Goal: Task Accomplishment & Management: Manage account settings

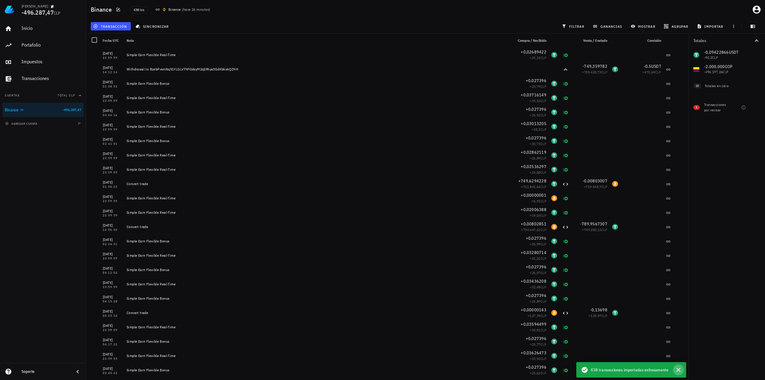
click at [678, 368] on icon "button" at bounding box center [678, 370] width 7 height 7
click at [51, 7] on icon "button" at bounding box center [52, 6] width 3 height 3
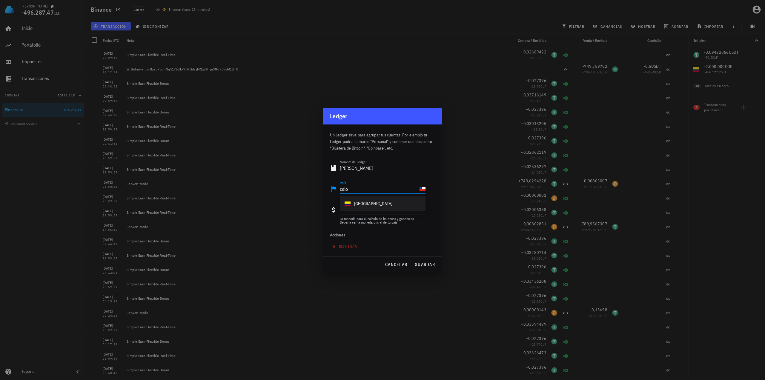
click at [372, 206] on div "Colombia" at bounding box center [383, 204] width 86 height 14
type input "Colombia"
drag, startPoint x: 375, startPoint y: 214, endPoint x: 304, endPoint y: 205, distance: 71.7
click at [304, 205] on div "Ledger Hernán -496.287,47 CLP Inicio Portafolio Impuestos Transacciones Cuentas…" at bounding box center [382, 190] width 765 height 380
click at [384, 207] on input "Moneda base" at bounding box center [391, 210] width 53 height 10
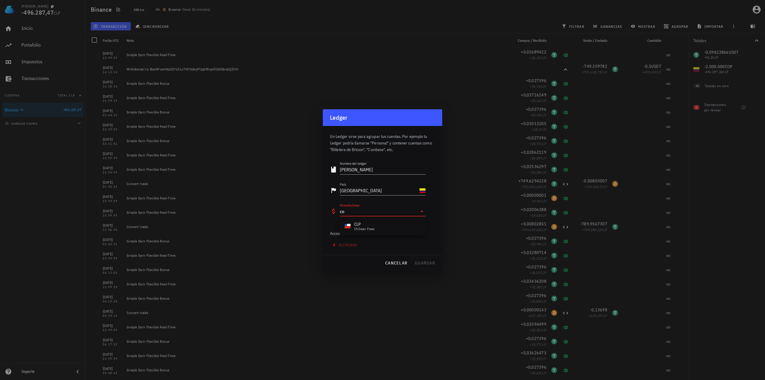
type input "cop"
click at [384, 239] on div "COP peso colombiano" at bounding box center [383, 240] width 86 height 14
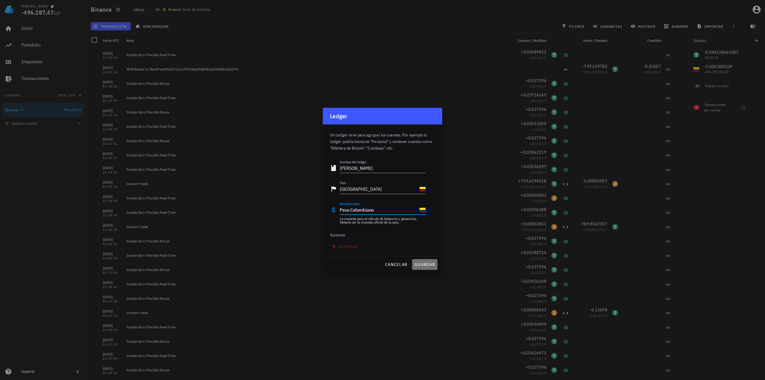
click at [434, 265] on span "guardar" at bounding box center [425, 264] width 21 height 5
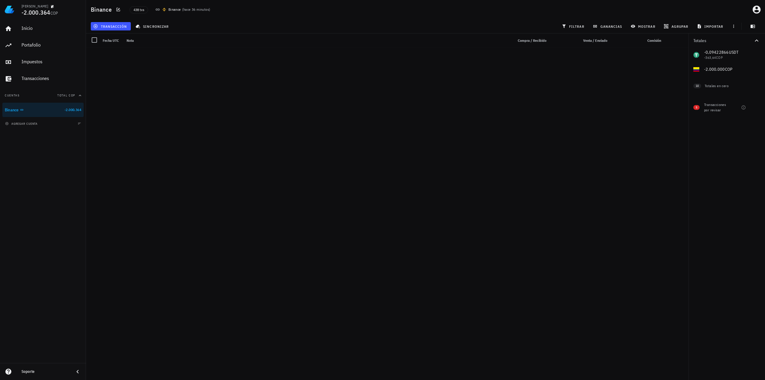
scroll to position [5952, 0]
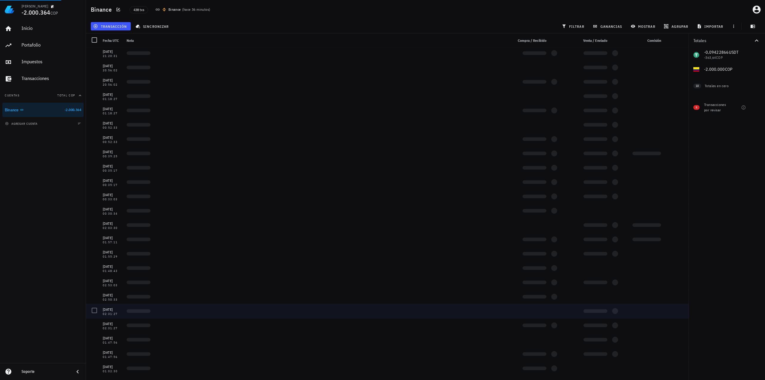
drag, startPoint x: 372, startPoint y: 108, endPoint x: 358, endPoint y: 308, distance: 200.9
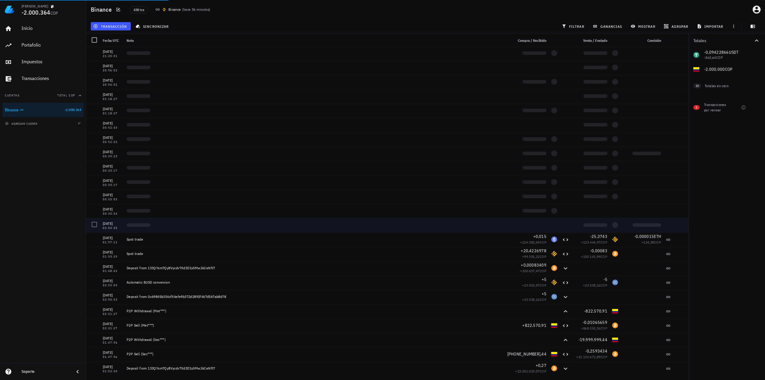
drag, startPoint x: 368, startPoint y: 206, endPoint x: 358, endPoint y: 318, distance: 112.8
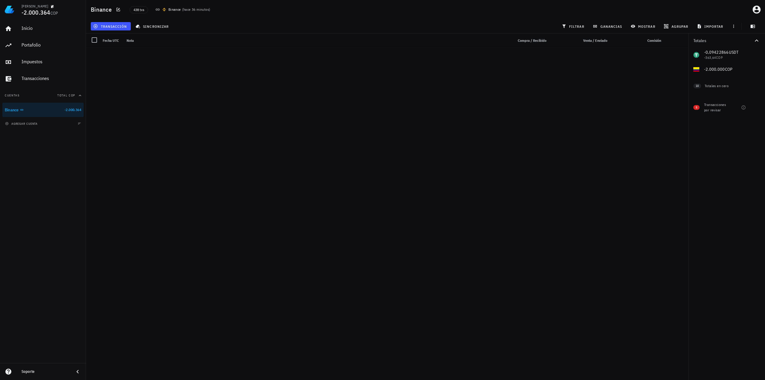
scroll to position [0, 0]
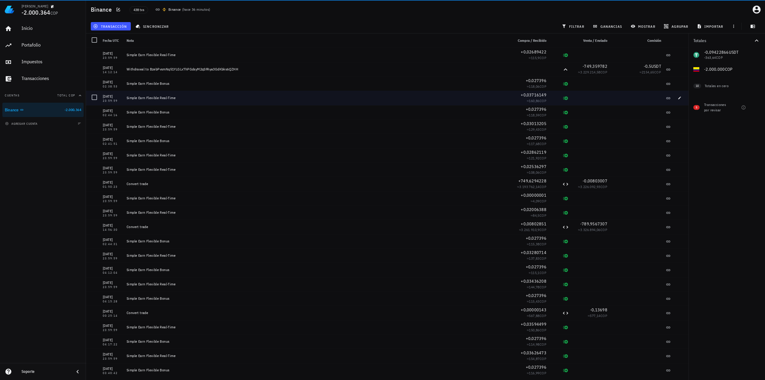
drag, startPoint x: 376, startPoint y: 315, endPoint x: 368, endPoint y: 93, distance: 221.8
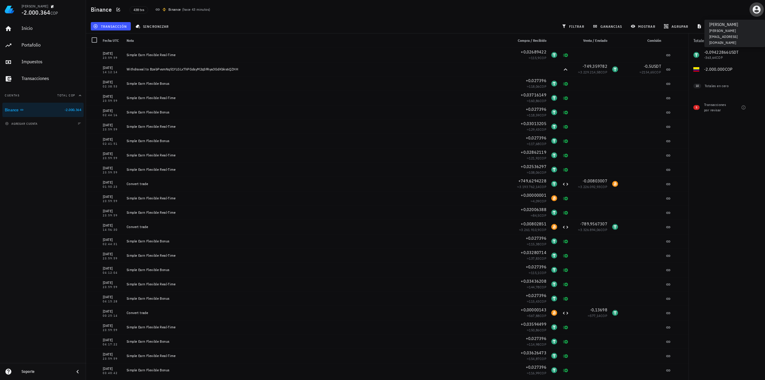
click at [760, 10] on icon "button" at bounding box center [757, 10] width 8 height 8
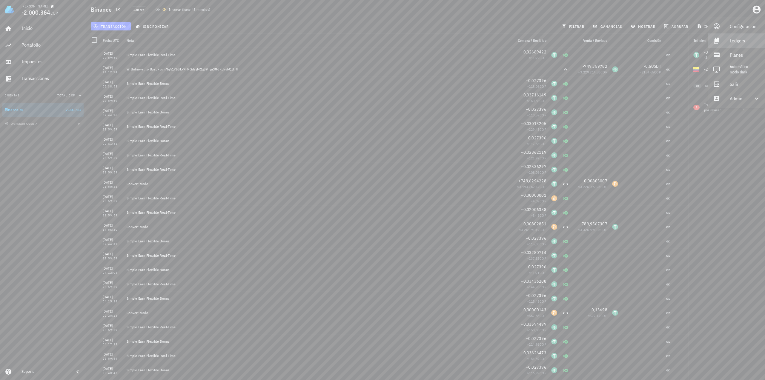
click at [736, 41] on div "Ledgers" at bounding box center [745, 41] width 30 height 12
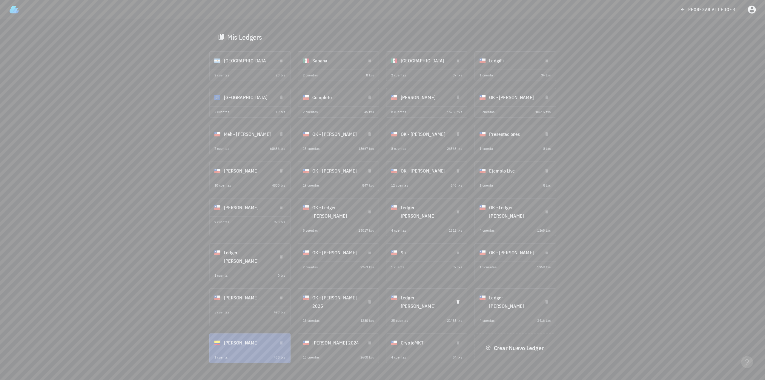
click at [421, 293] on div "Ledger [PERSON_NAME]" at bounding box center [425, 302] width 48 height 24
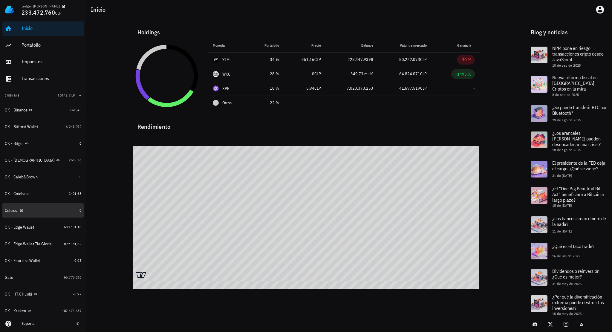
click at [47, 206] on div "Celsius" at bounding box center [41, 210] width 72 height 13
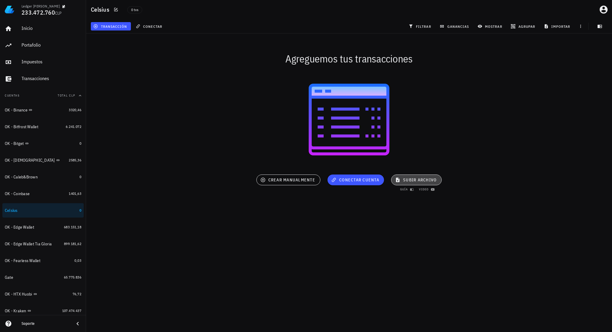
click at [404, 180] on span "subir archivo" at bounding box center [416, 179] width 40 height 5
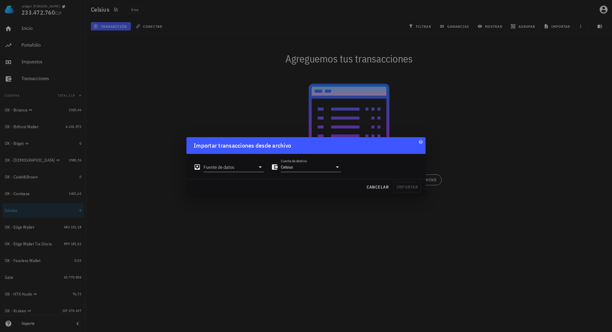
click at [256, 175] on div "Fuente de datos" at bounding box center [228, 165] width 77 height 22
click at [252, 172] on input "Fuente de datos" at bounding box center [229, 167] width 52 height 10
click at [247, 230] on div "Archivo Excel/CSV" at bounding box center [259, 234] width 79 height 13
type input "Archivo Excel/CSV"
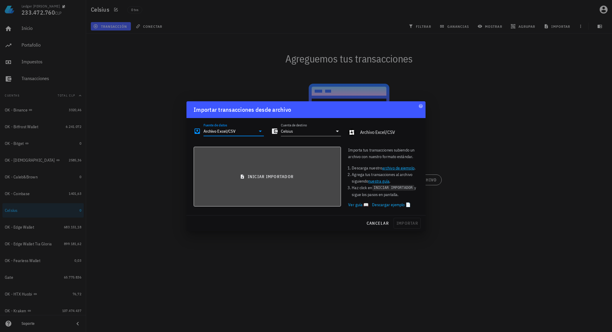
click at [256, 182] on button "iniciar importador" at bounding box center [267, 177] width 147 height 60
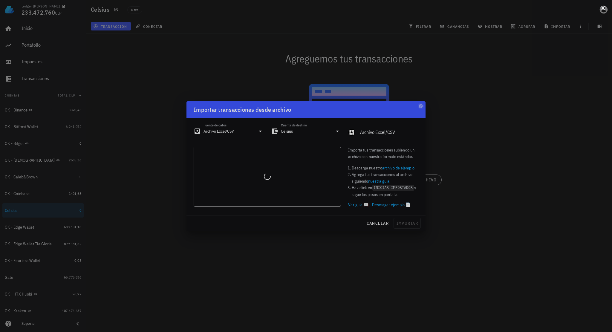
click at [605, 10] on button at bounding box center [603, 7] width 6 height 6
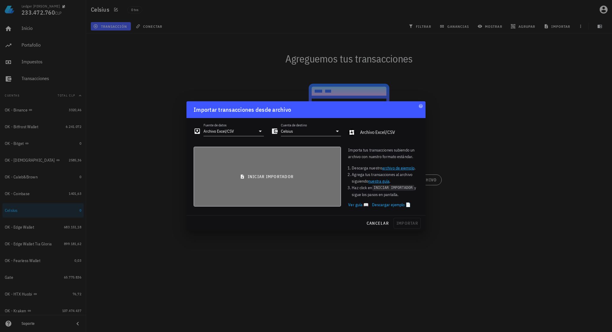
click at [304, 170] on button "iniciar importador" at bounding box center [267, 177] width 147 height 60
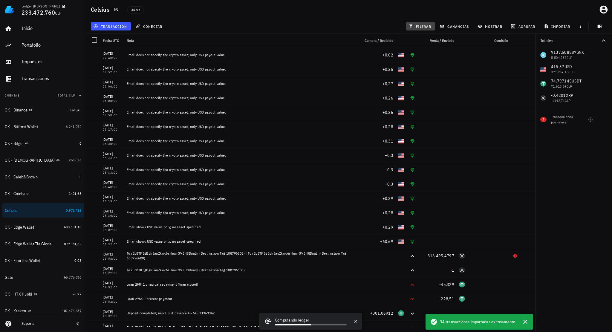
drag, startPoint x: 429, startPoint y: 28, endPoint x: 432, endPoint y: 28, distance: 3.6
click at [429, 28] on span "filtrar" at bounding box center [421, 26] width 22 height 5
click at [606, 96] on div at bounding box center [603, 98] width 10 height 10
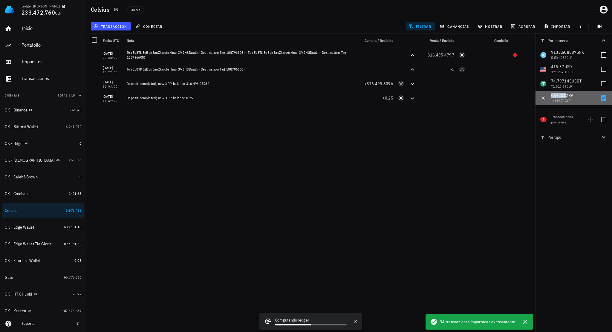
click at [556, 95] on span "-0,4201" at bounding box center [558, 95] width 15 height 5
checkbox input "true"
click at [119, 27] on span "transacción" at bounding box center [110, 26] width 33 height 5
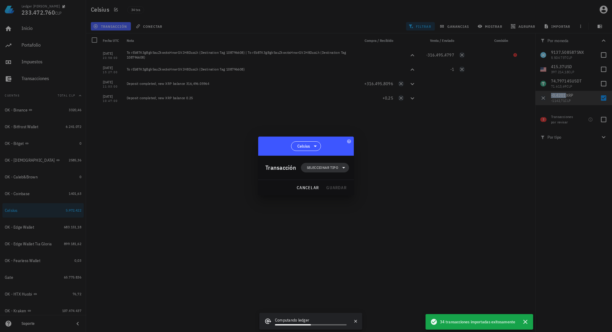
click at [318, 164] on span "Seleccionar tipo" at bounding box center [324, 168] width 41 height 10
click at [325, 197] on div "Ingreso" at bounding box center [329, 194] width 56 height 12
drag, startPoint x: 386, startPoint y: 315, endPoint x: 383, endPoint y: 311, distance: 5.0
click at [386, 315] on div "Otro ingreso" at bounding box center [390, 315] width 36 height 5
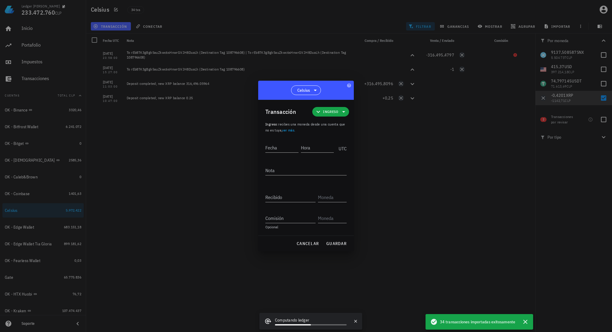
click at [278, 155] on div "Fecha Hora UTC" at bounding box center [305, 149] width 81 height 23
click at [289, 148] on input "Fecha" at bounding box center [281, 148] width 33 height 10
type input "[DATE]"
type input "23:57:59"
type textarea "Ajuste de balance"
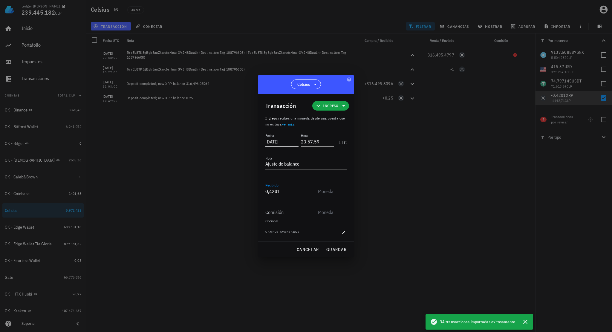
type input "0,4201"
type input "XRP"
click at [340, 249] on span "guardar" at bounding box center [336, 249] width 21 height 5
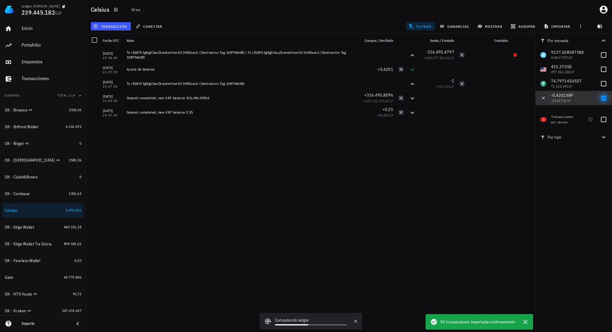
click at [603, 97] on div at bounding box center [603, 98] width 10 height 10
checkbox input "false"
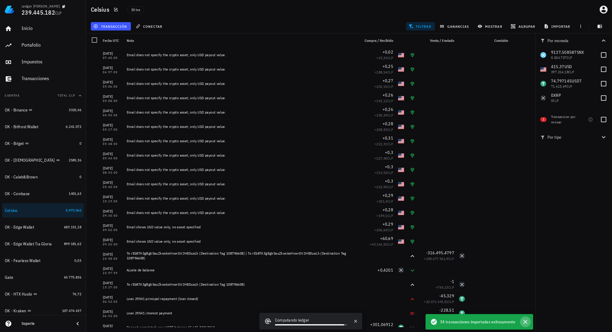
click at [527, 322] on icon "button" at bounding box center [525, 321] width 7 height 7
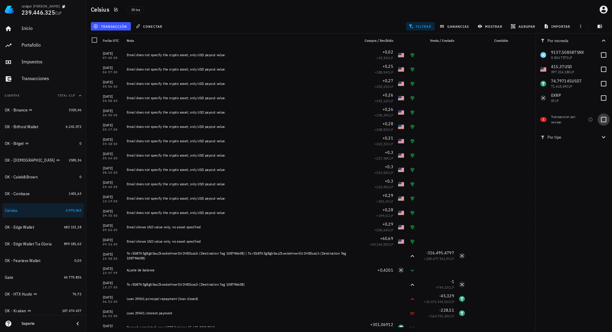
click at [603, 121] on div at bounding box center [603, 119] width 10 height 10
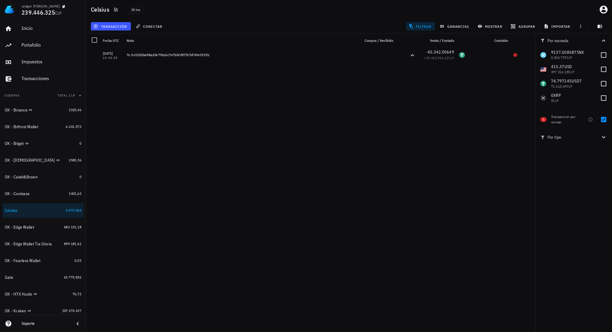
click at [601, 125] on div "1 Transaccion por revisar" at bounding box center [573, 119] width 76 height 22
click at [604, 121] on div at bounding box center [603, 119] width 10 height 10
checkbox input "false"
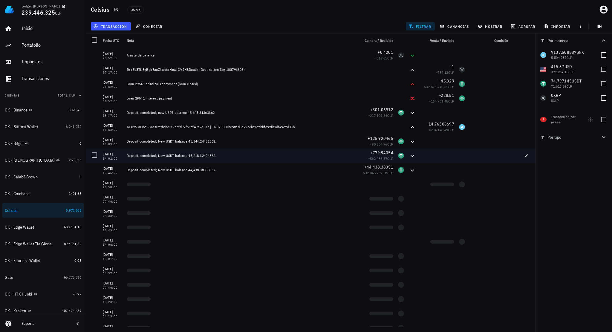
scroll to position [222, 0]
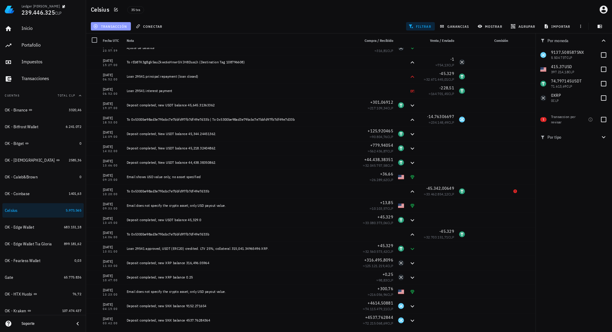
click at [125, 29] on button "transacción" at bounding box center [111, 26] width 40 height 8
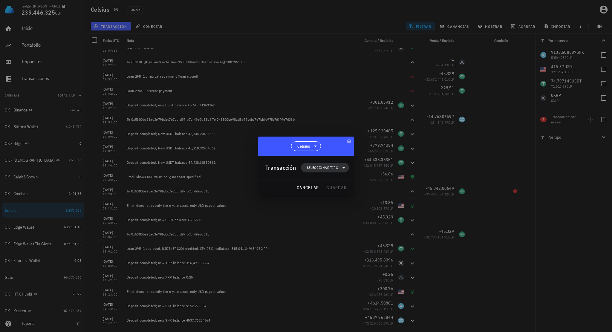
click at [319, 164] on span "Seleccionar tipo" at bounding box center [324, 168] width 41 height 10
click at [333, 200] on div "Egreso" at bounding box center [329, 206] width 56 height 12
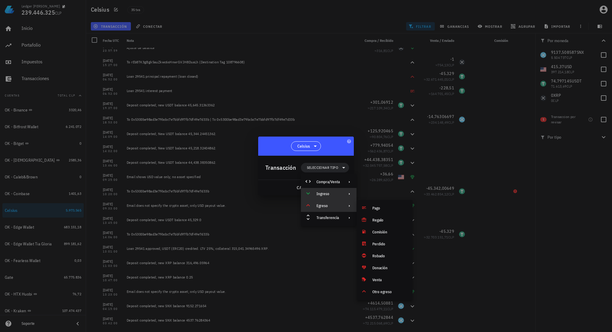
click at [335, 196] on div "Ingreso" at bounding box center [329, 194] width 56 height 12
click at [377, 317] on div "Otro ingreso" at bounding box center [390, 315] width 36 height 5
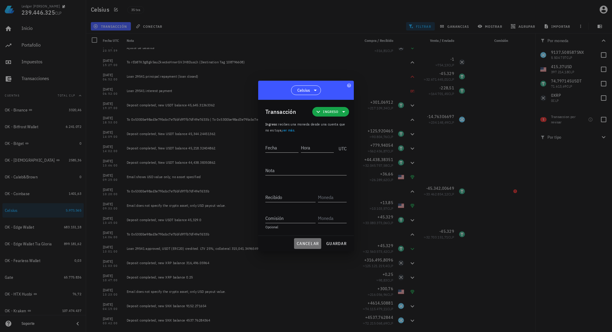
click at [307, 240] on button "cancelar" at bounding box center [307, 243] width 27 height 11
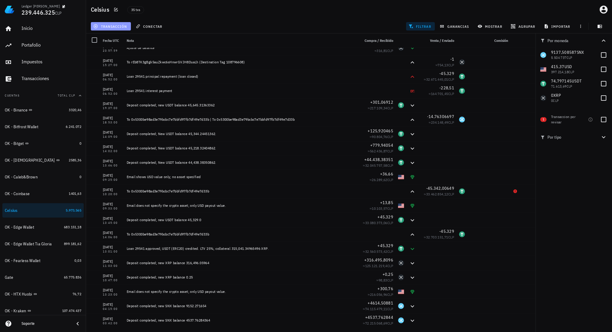
click at [125, 28] on span "transacción" at bounding box center [110, 26] width 33 height 5
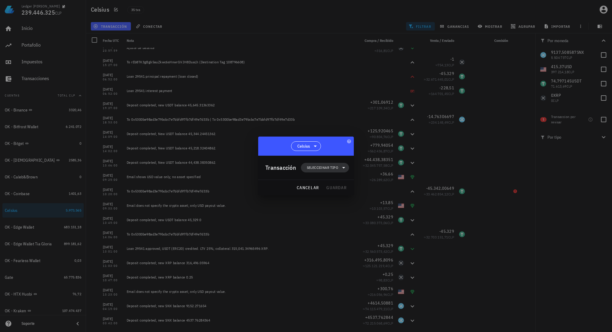
drag, startPoint x: 312, startPoint y: 163, endPoint x: 322, endPoint y: 169, distance: 11.5
click at [314, 164] on div "Transacción Seleccionar tipo" at bounding box center [307, 168] width 84 height 24
click at [323, 170] on span "Seleccionar tipo" at bounding box center [322, 168] width 31 height 6
click at [341, 197] on div "Ingreso" at bounding box center [329, 194] width 56 height 12
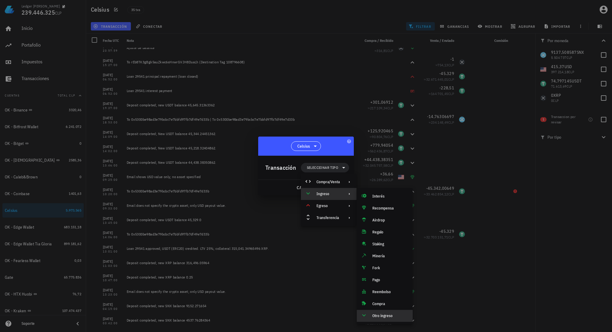
click at [373, 315] on div "Otro ingreso" at bounding box center [390, 315] width 36 height 5
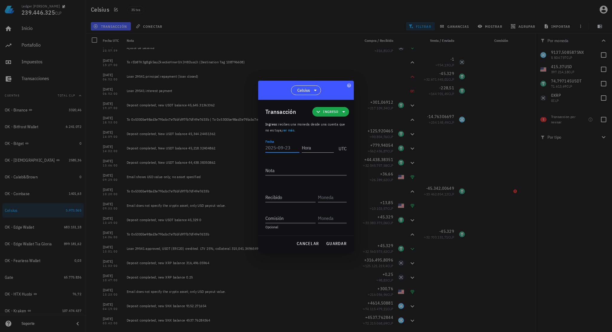
click at [284, 149] on input "Fecha" at bounding box center [282, 148] width 34 height 10
type input "[DATE]"
type input "10:19:59"
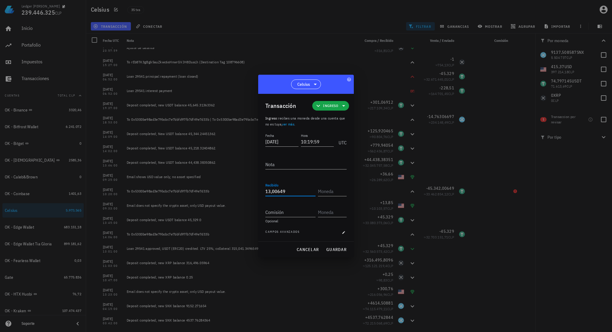
type input "13,00649"
type input "USDT"
click at [334, 247] on span "guardar" at bounding box center [336, 249] width 21 height 5
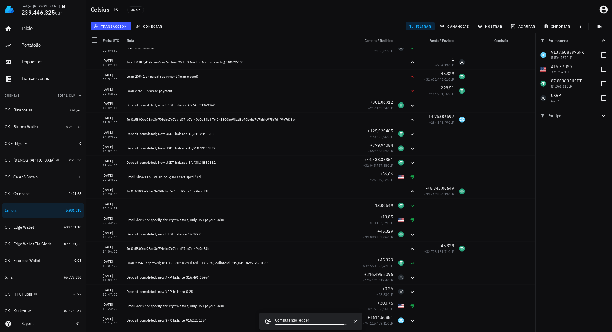
click at [423, 31] on div "filtrar" at bounding box center [420, 26] width 31 height 11
click at [425, 27] on span "filtrar" at bounding box center [421, 26] width 22 height 5
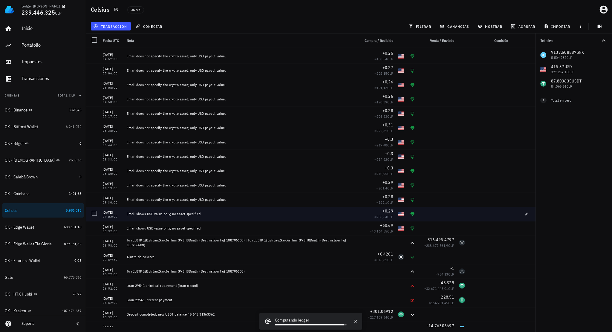
scroll to position [0, 0]
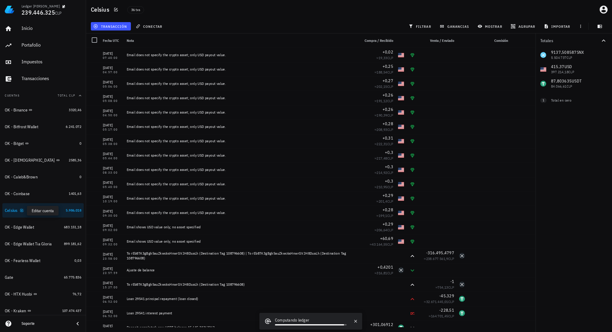
click at [23, 211] on icon "button" at bounding box center [22, 211] width 4 height 4
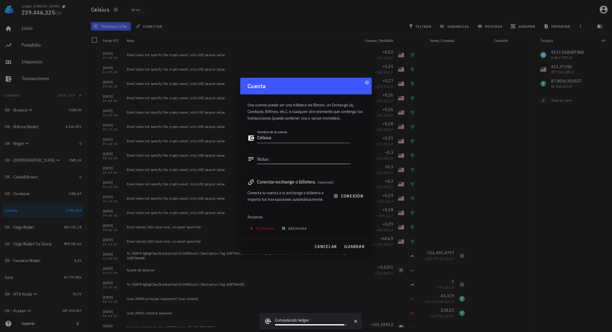
click at [278, 158] on textarea "Notas" at bounding box center [303, 159] width 93 height 10
type textarea "D"
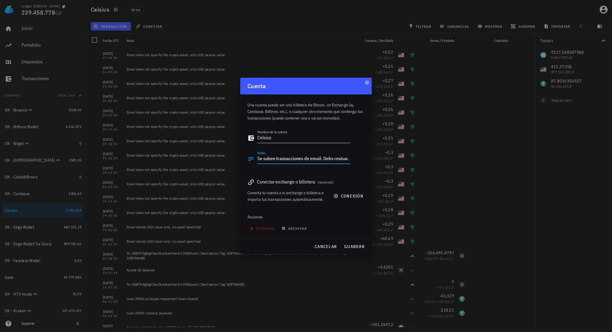
type textarea "Se suben transacciones de email. Debs revisar."
click at [258, 137] on textarea "Celsius" at bounding box center [303, 138] width 93 height 10
type textarea "OK - Celsius"
click at [358, 249] on button "guardar" at bounding box center [353, 246] width 25 height 11
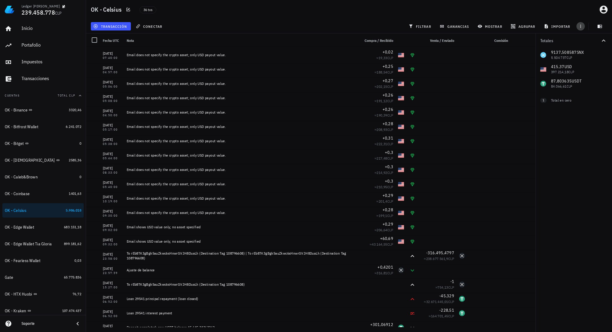
click at [582, 26] on icon "button" at bounding box center [580, 26] width 5 height 5
click at [583, 43] on span "exportar" at bounding box center [586, 41] width 25 height 5
click at [42, 274] on div "Gate" at bounding box center [33, 277] width 57 height 13
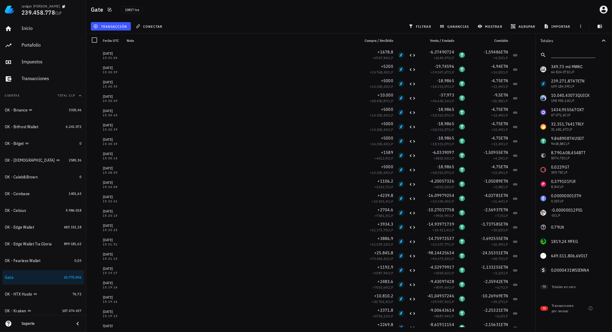
click at [290, 15] on div "10817 txs" at bounding box center [245, 9] width 256 height 15
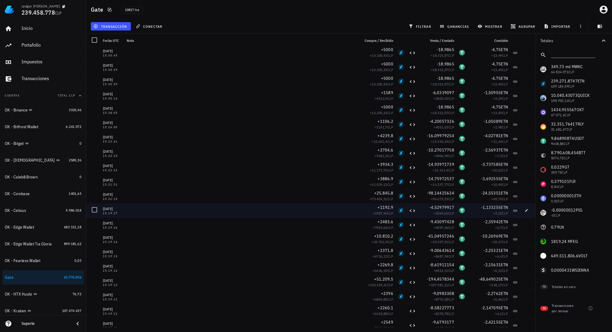
scroll to position [179, 0]
